Goal: Navigation & Orientation: Find specific page/section

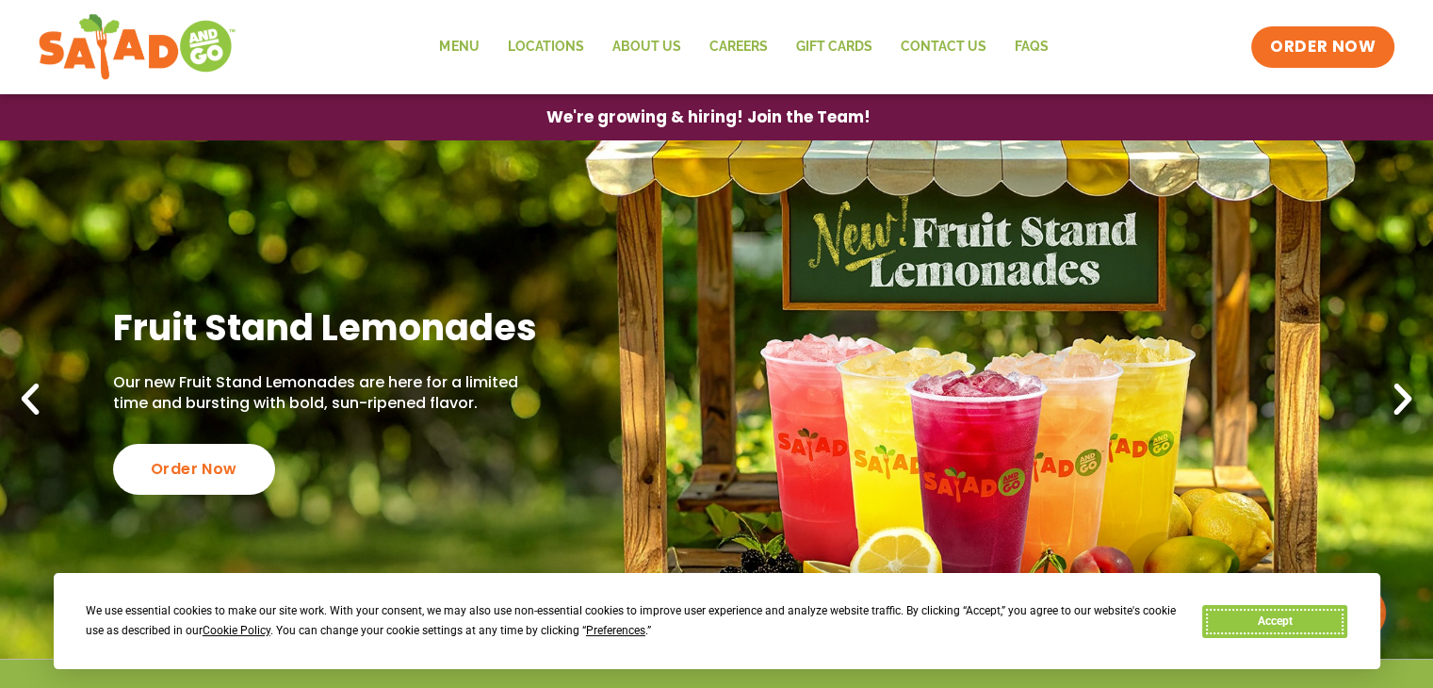
click at [1324, 608] on button "Accept" at bounding box center [1275, 621] width 145 height 33
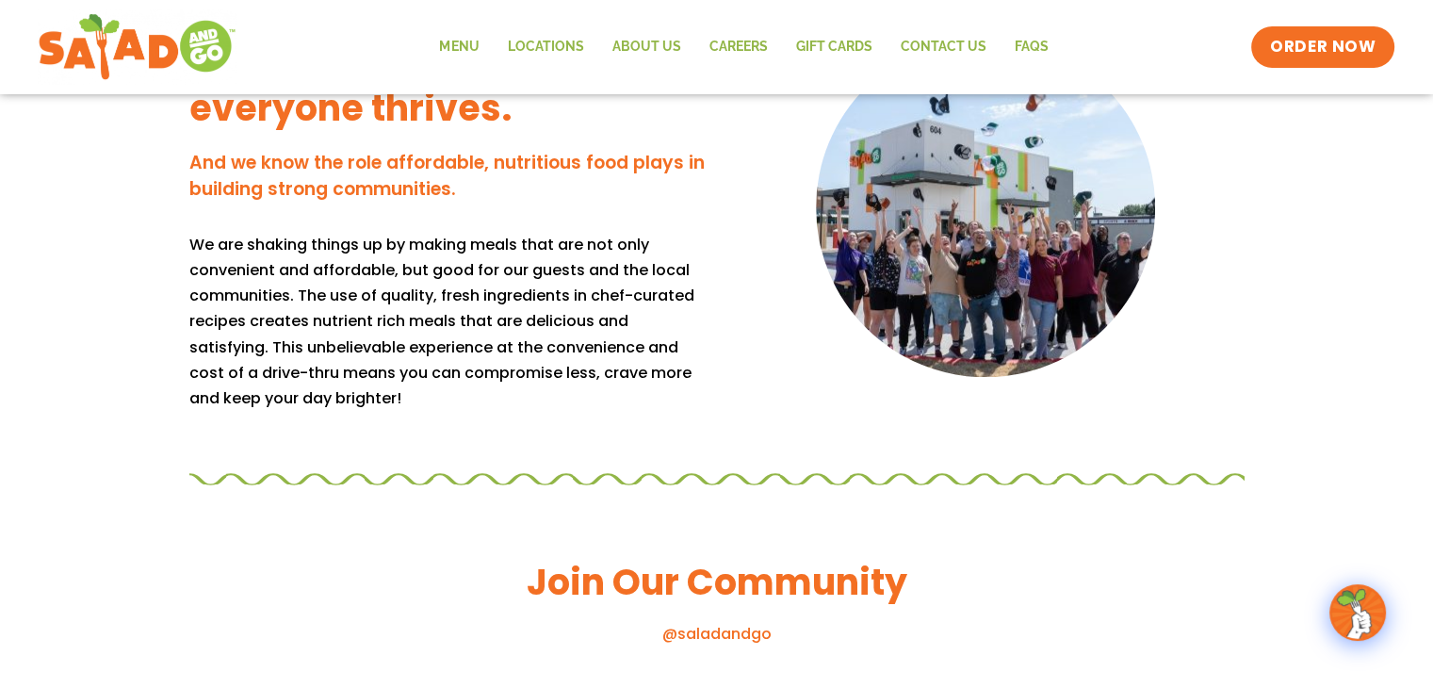
scroll to position [1602, 0]
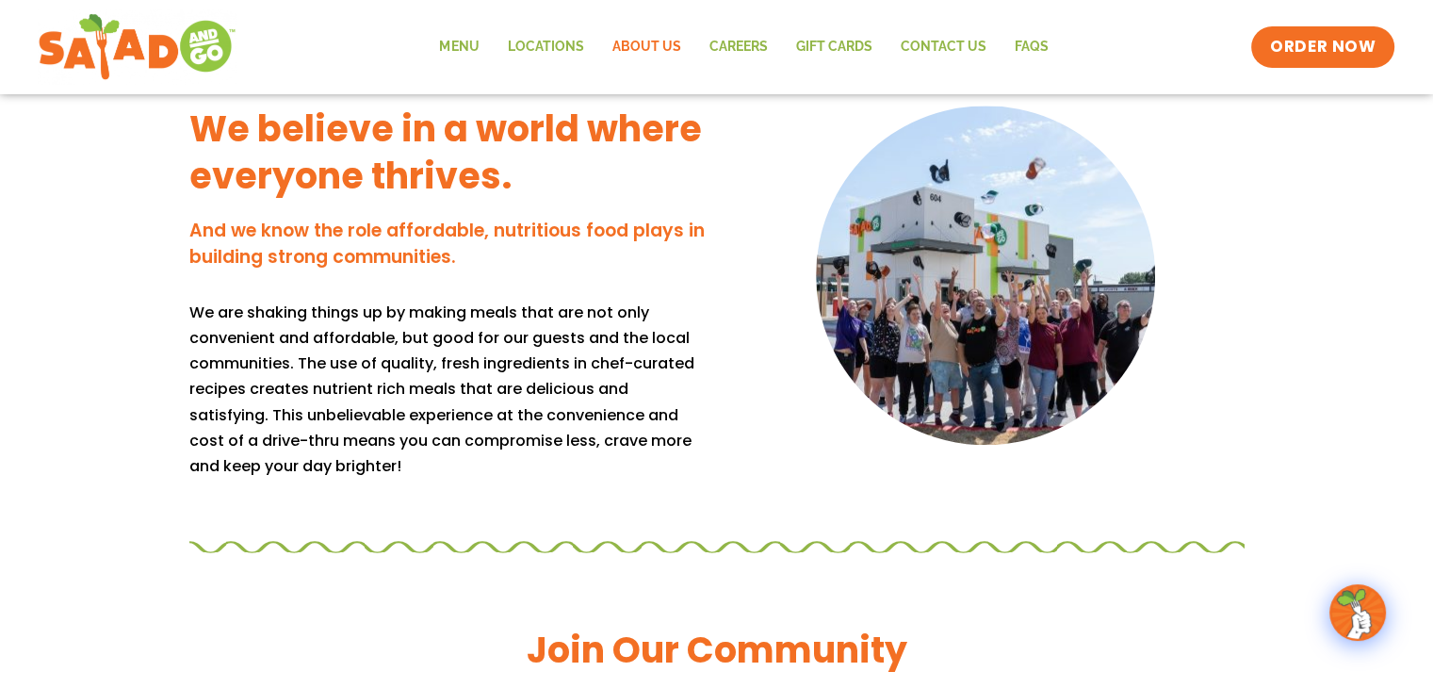
click at [646, 38] on link "About Us" at bounding box center [646, 46] width 97 height 43
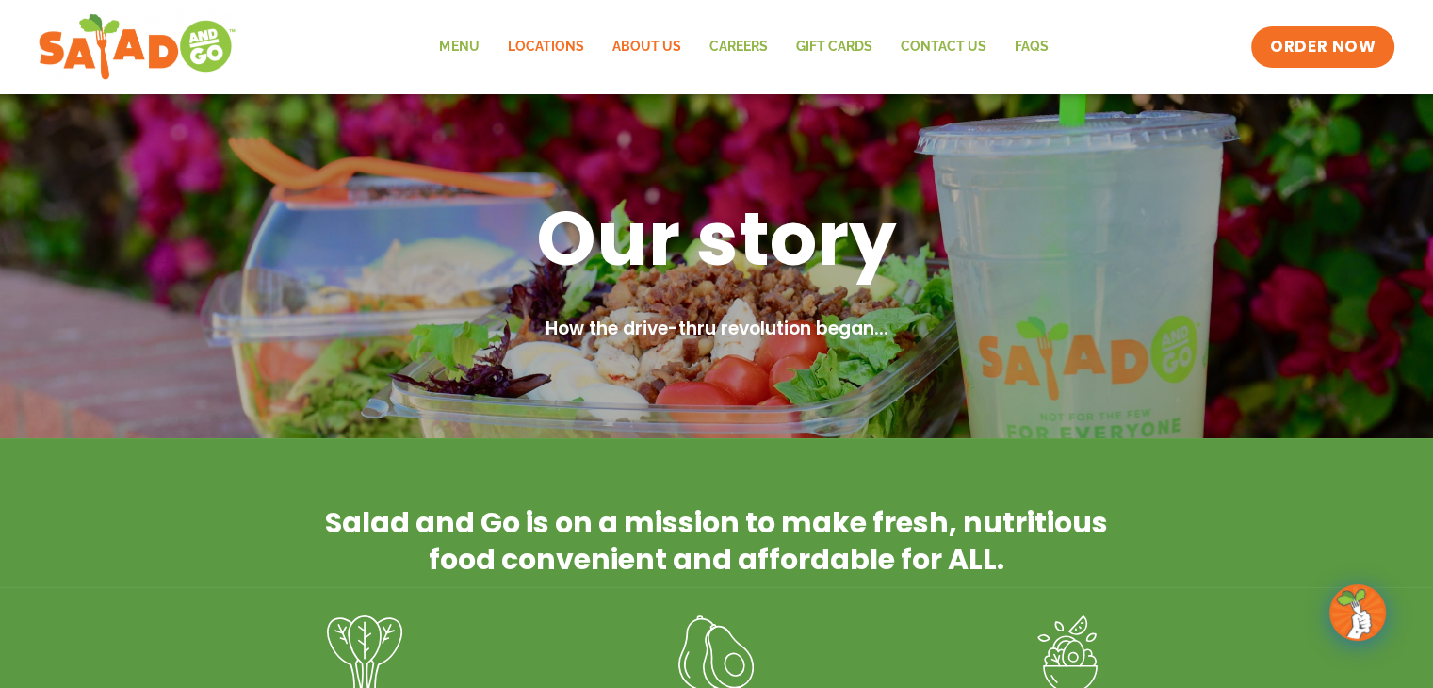
click at [537, 40] on link "Locations" at bounding box center [545, 46] width 105 height 43
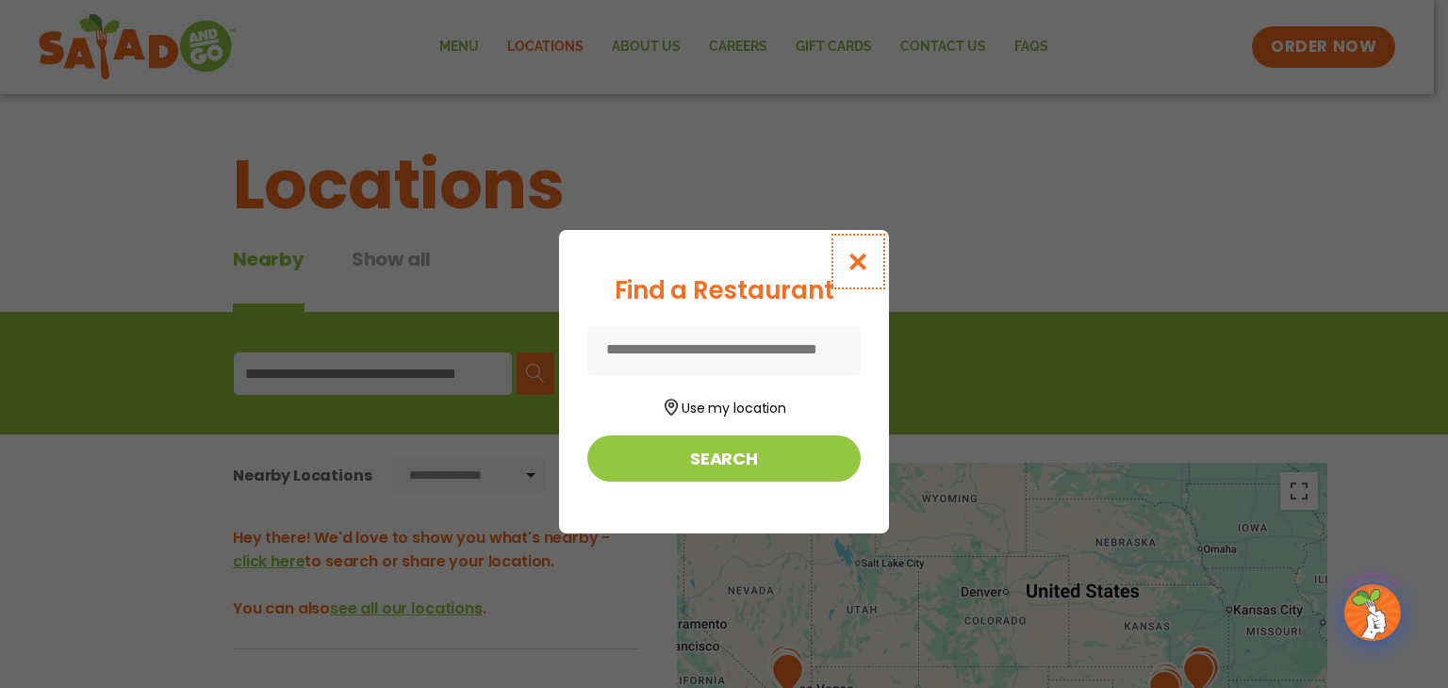
click at [856, 260] on icon "Close modal" at bounding box center [858, 262] width 24 height 20
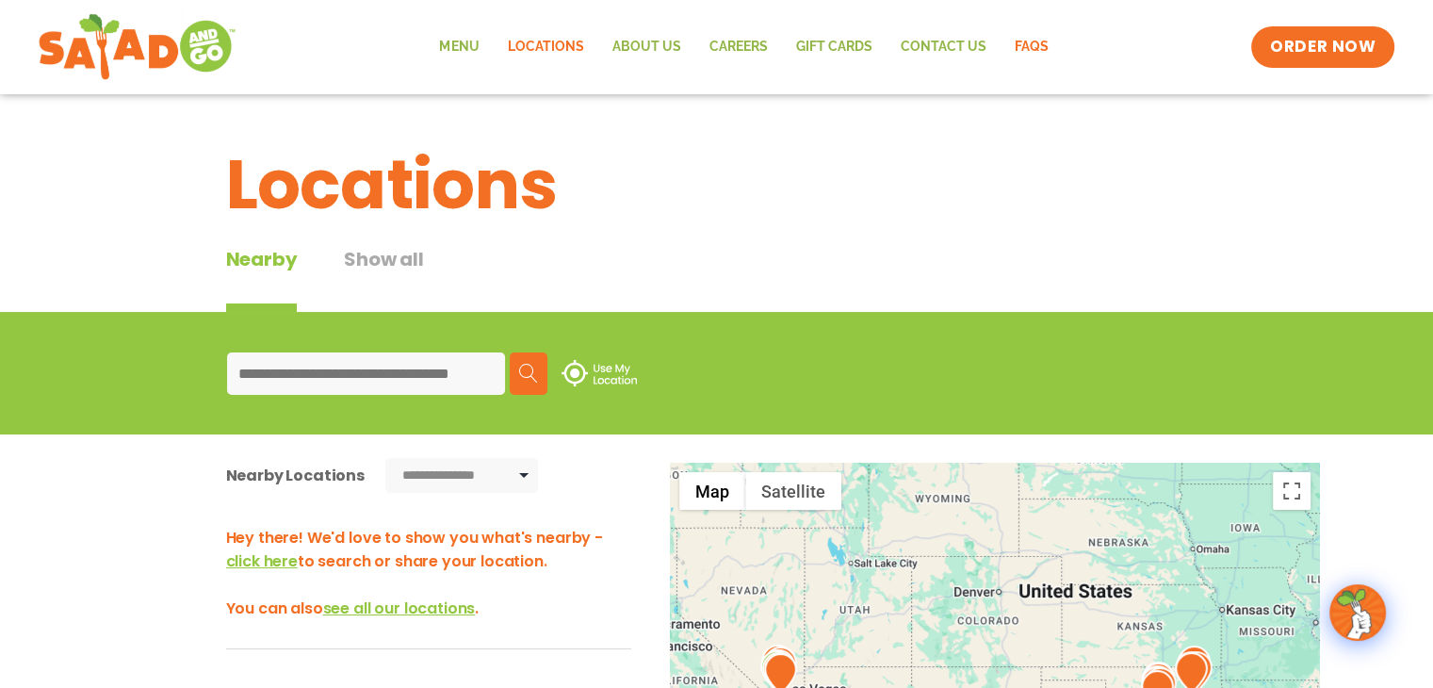
click at [1021, 47] on link "FAQs" at bounding box center [1031, 46] width 62 height 43
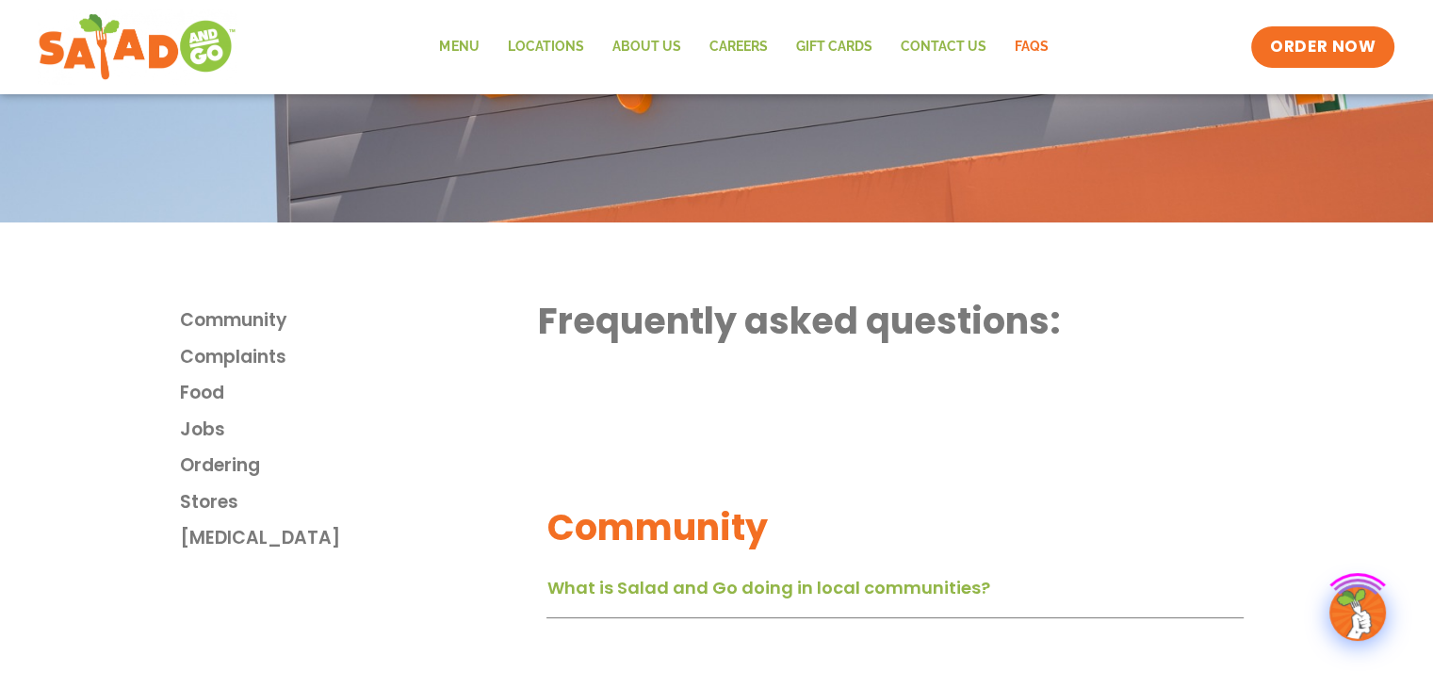
scroll to position [377, 0]
